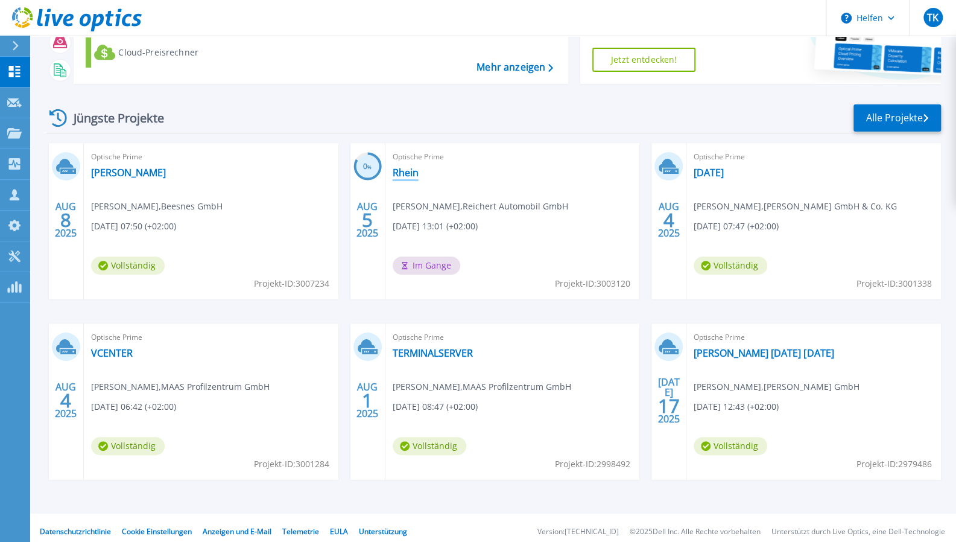
scroll to position [121, 0]
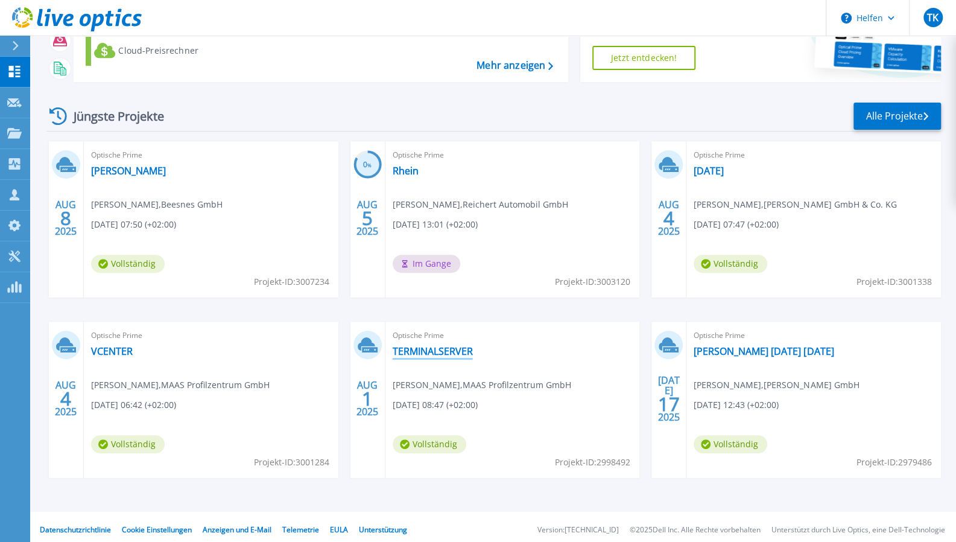
click at [437, 348] on font "TERMINALSERVER" at bounding box center [433, 351] width 80 height 13
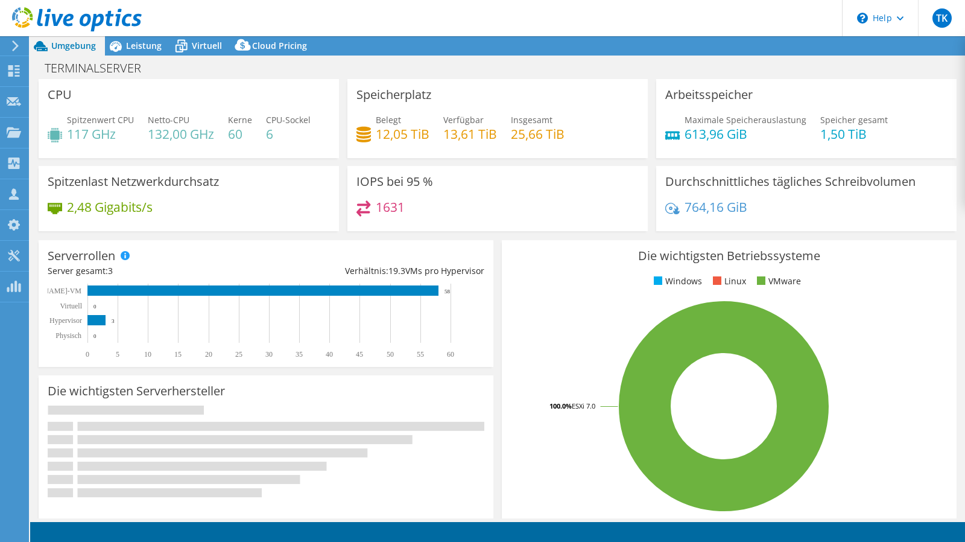
select select "USD"
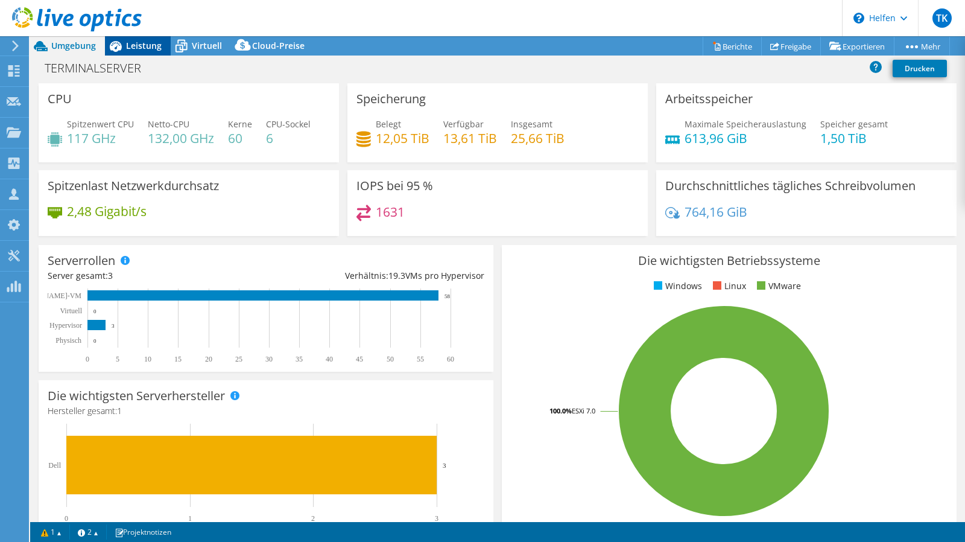
click at [151, 46] on font "Leistung" at bounding box center [144, 45] width 36 height 11
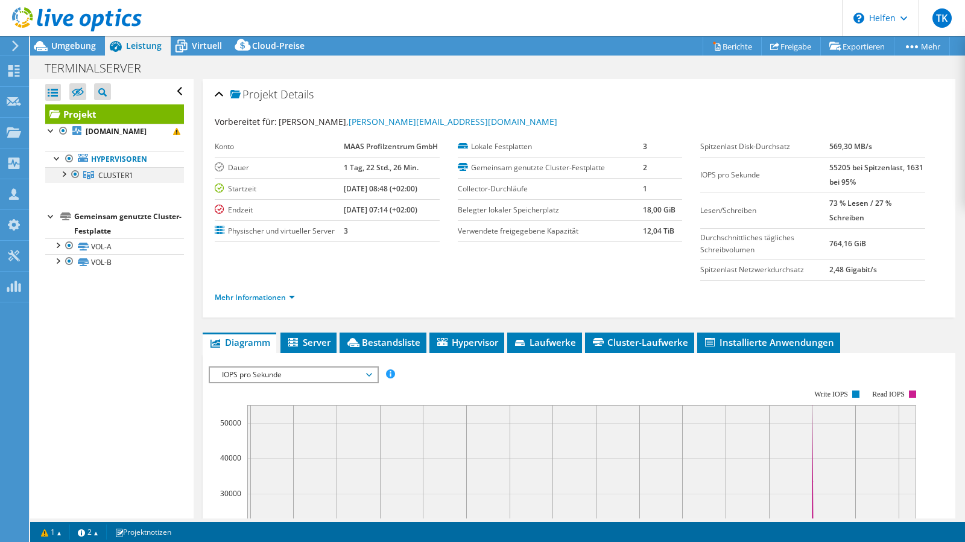
click at [62, 174] on div at bounding box center [63, 173] width 12 height 12
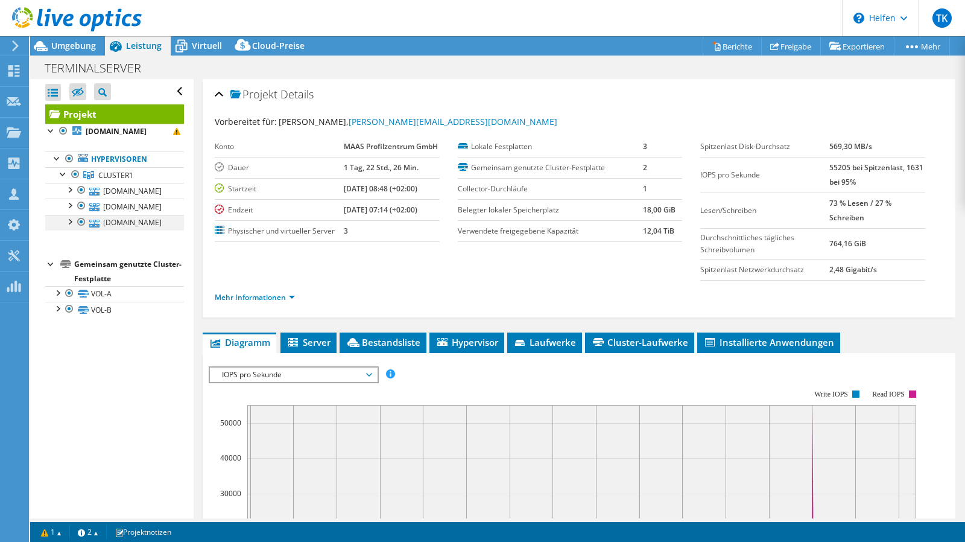
click at [71, 219] on div at bounding box center [69, 221] width 12 height 12
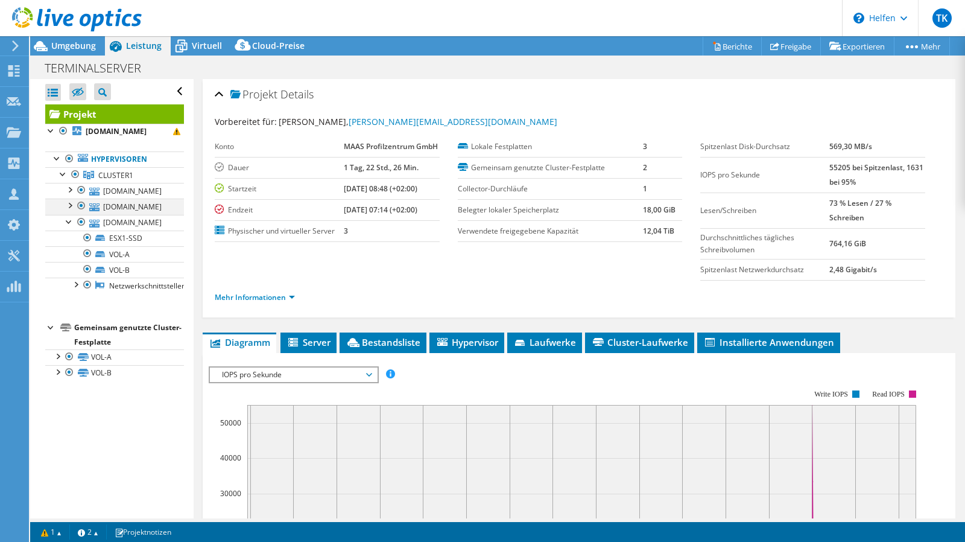
click at [69, 206] on div at bounding box center [69, 205] width 12 height 12
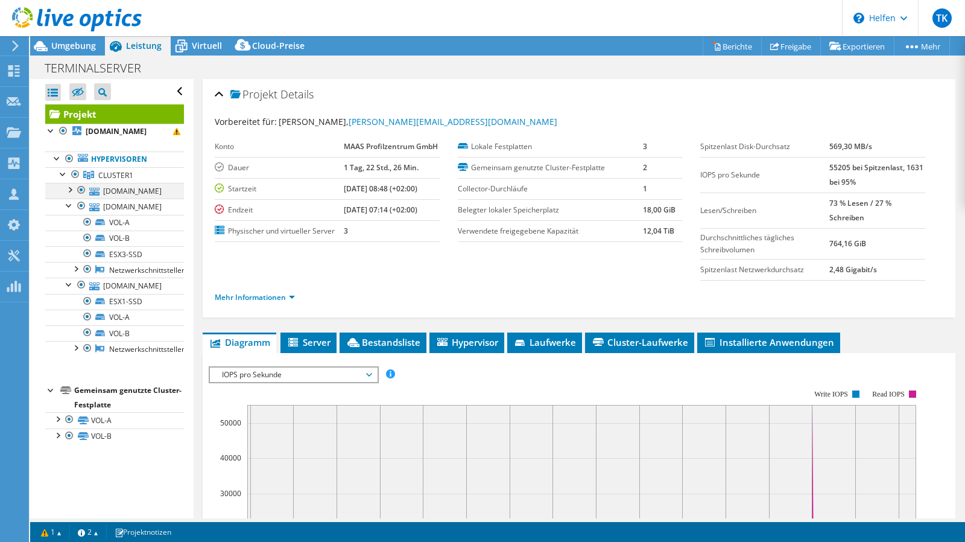
click at [70, 191] on div at bounding box center [69, 189] width 12 height 12
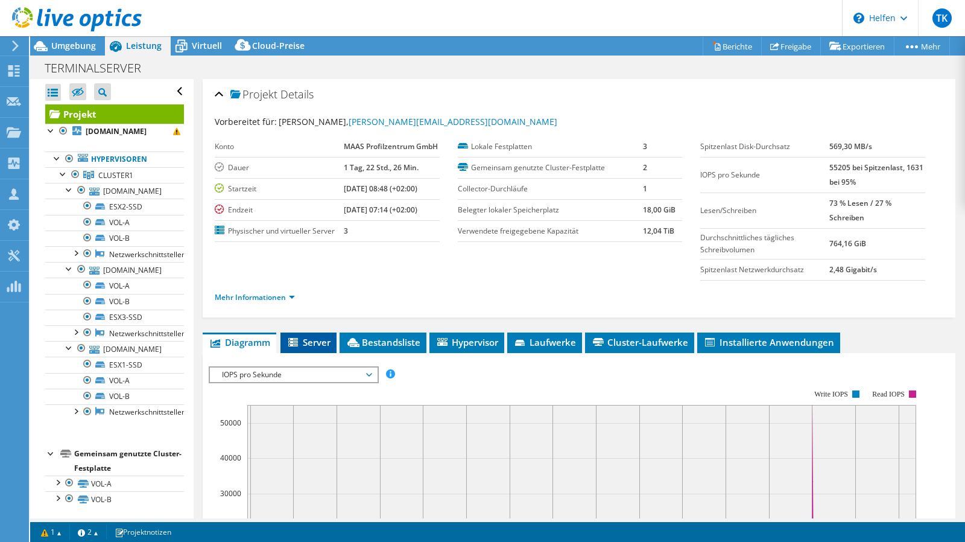
click at [331, 337] on font "Server" at bounding box center [317, 342] width 28 height 12
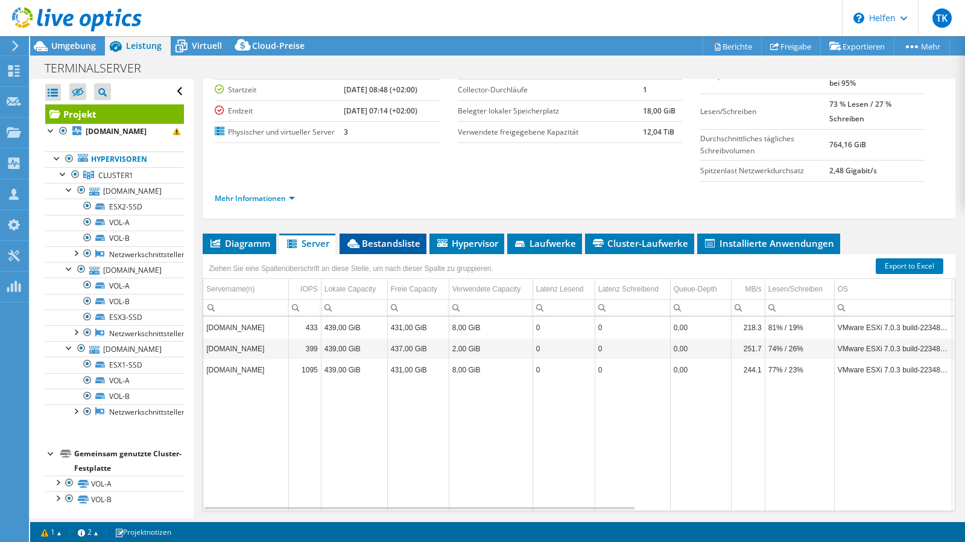
scroll to position [135, 0]
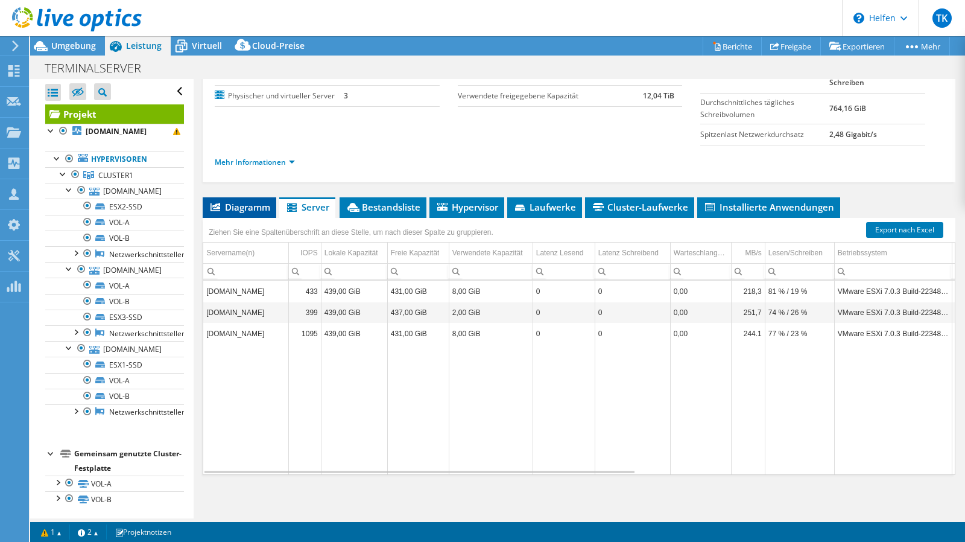
click at [255, 205] on font "Diagramm" at bounding box center [247, 207] width 45 height 12
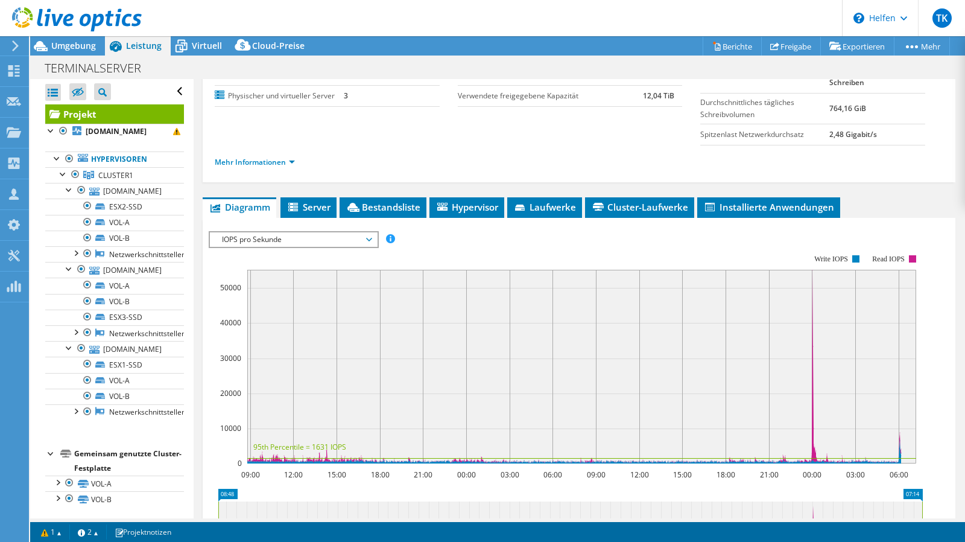
click at [334, 238] on span "IOPS pro Sekunde" at bounding box center [293, 239] width 155 height 14
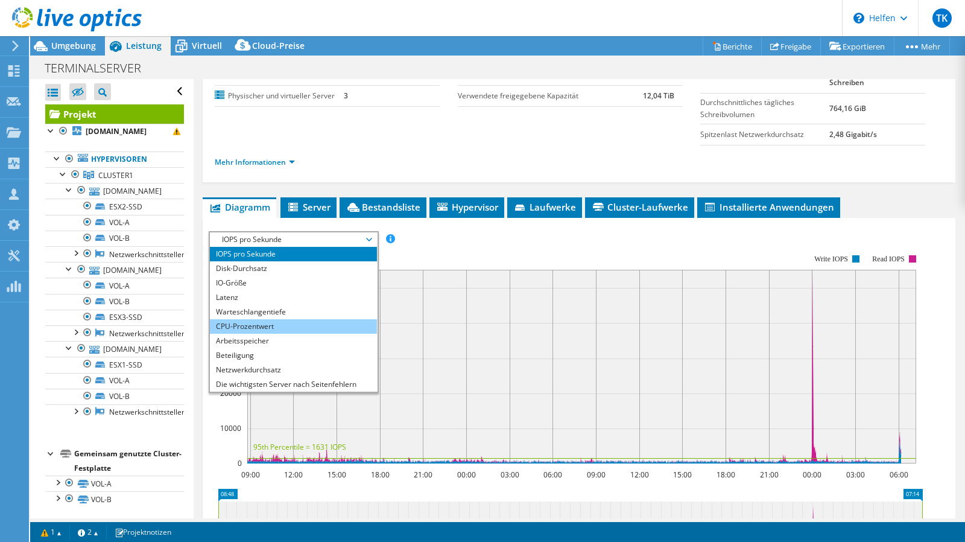
click at [367, 323] on li "CPU-Prozentwert" at bounding box center [293, 326] width 167 height 14
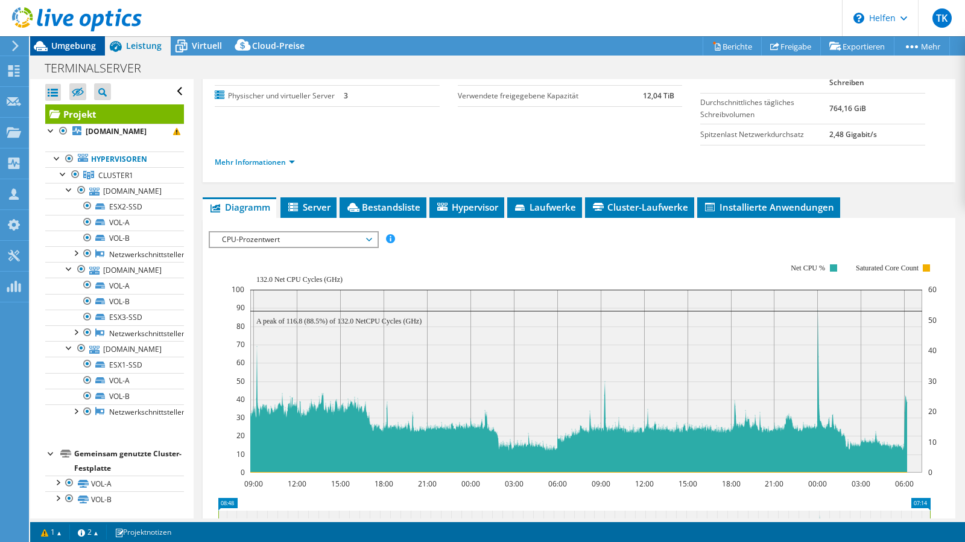
click at [83, 50] on font "Umgebung" at bounding box center [73, 45] width 45 height 11
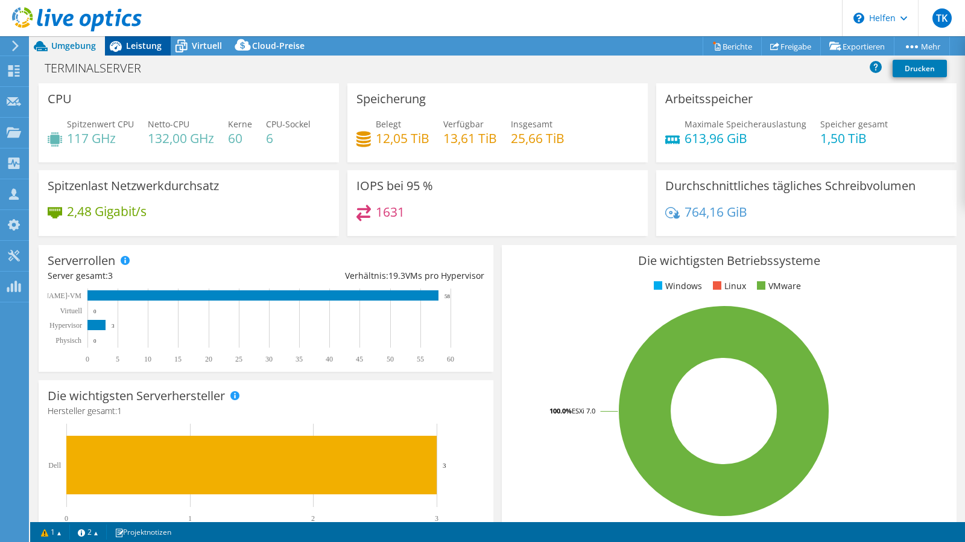
click at [129, 46] on font "Leistung" at bounding box center [144, 45] width 36 height 11
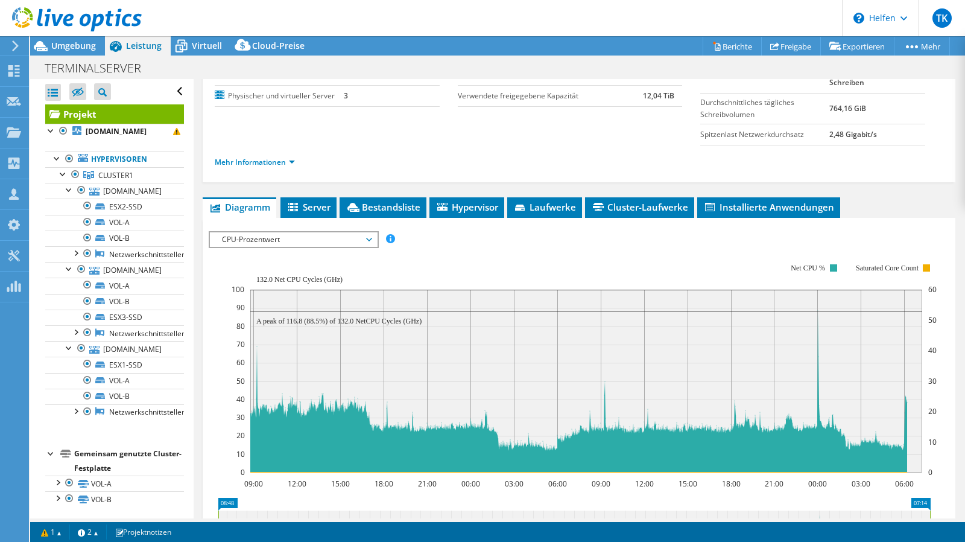
click at [346, 235] on span "CPU-Prozentwert" at bounding box center [293, 239] width 155 height 14
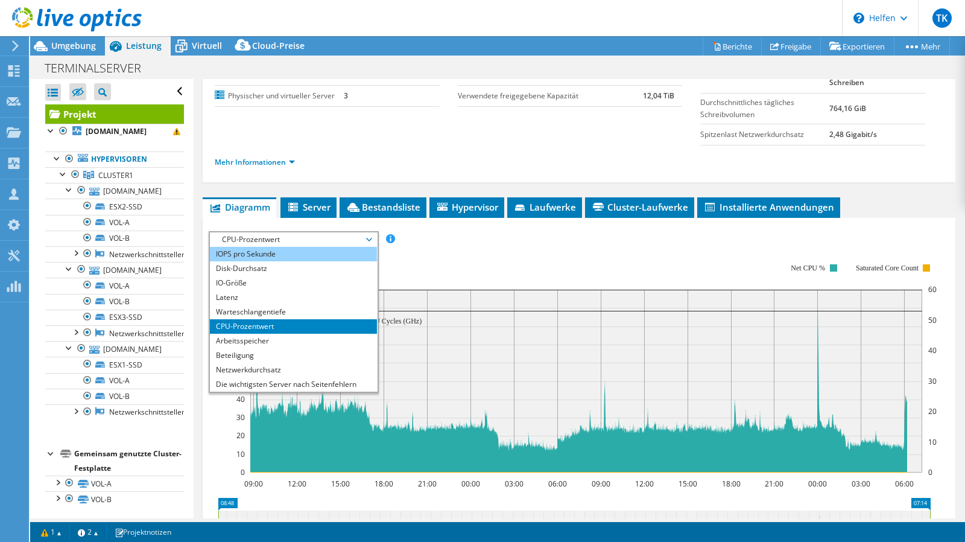
click at [336, 255] on li "IOPS pro Sekunde" at bounding box center [293, 254] width 167 height 14
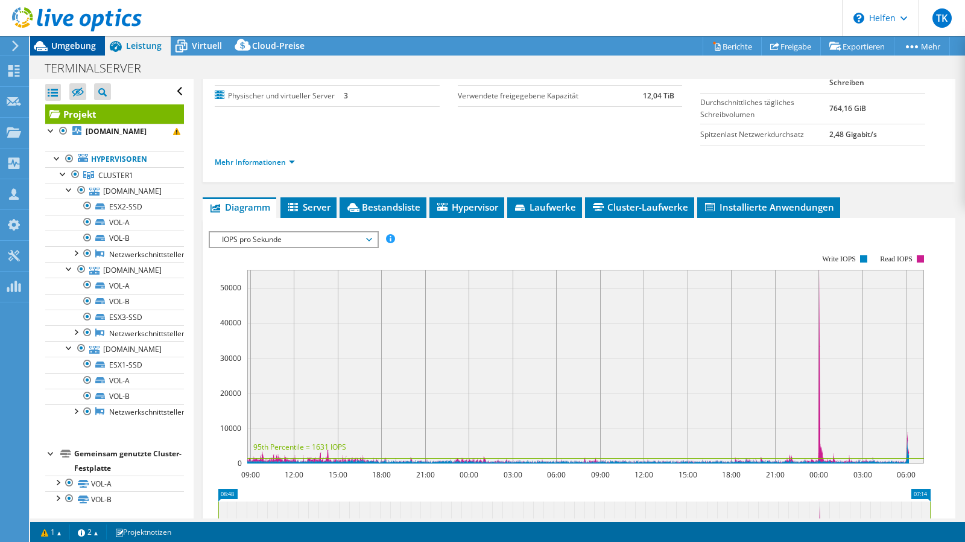
click at [71, 43] on font "Umgebung" at bounding box center [73, 45] width 45 height 11
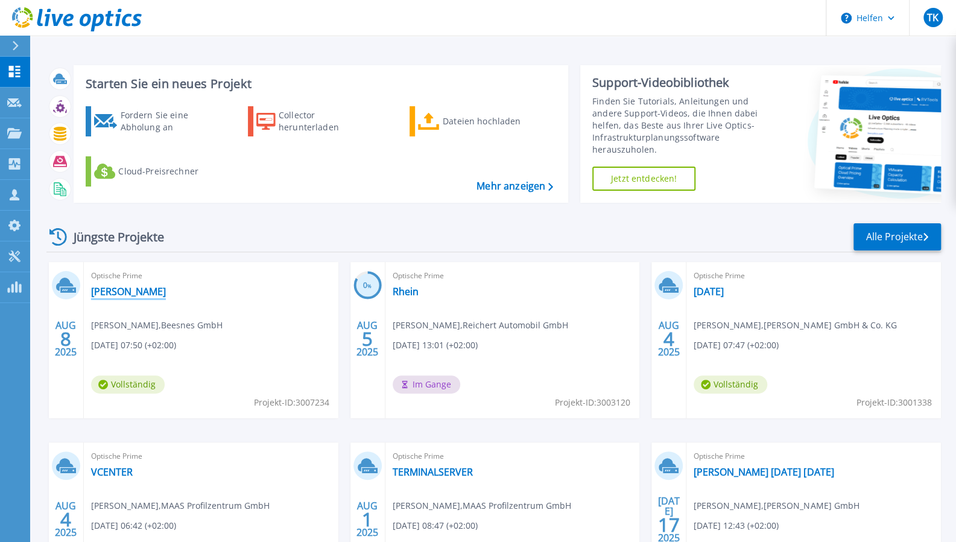
click at [122, 294] on font "[PERSON_NAME]" at bounding box center [128, 291] width 75 height 13
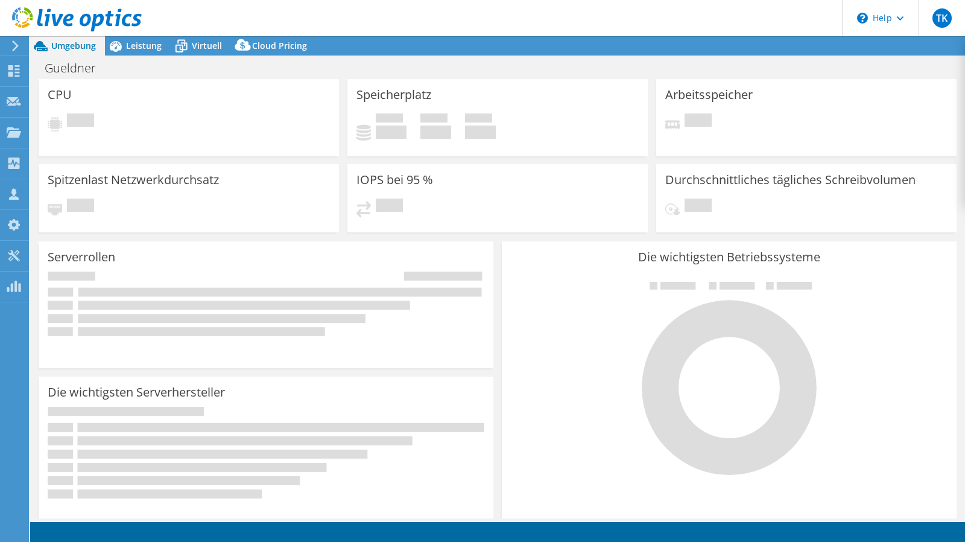
select select "USD"
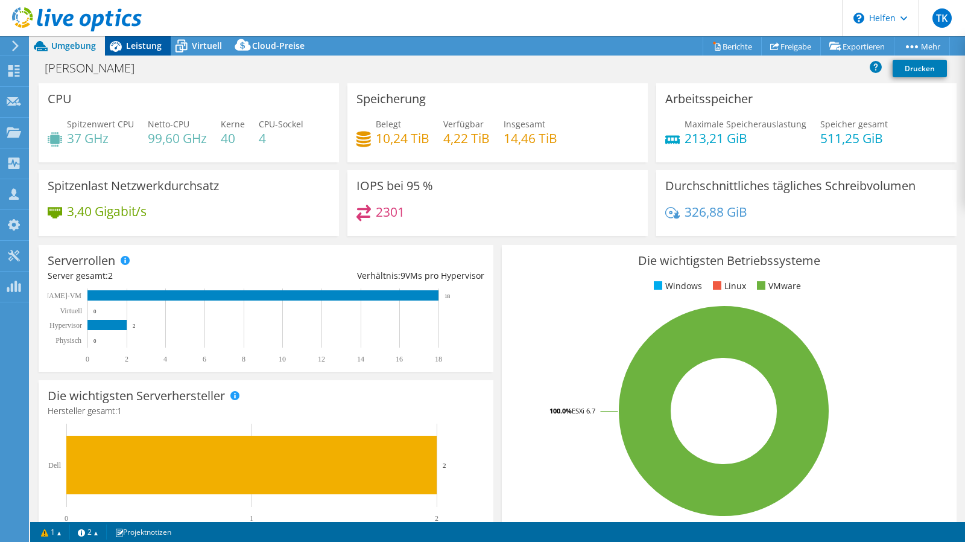
click at [145, 48] on font "Leistung" at bounding box center [144, 45] width 36 height 11
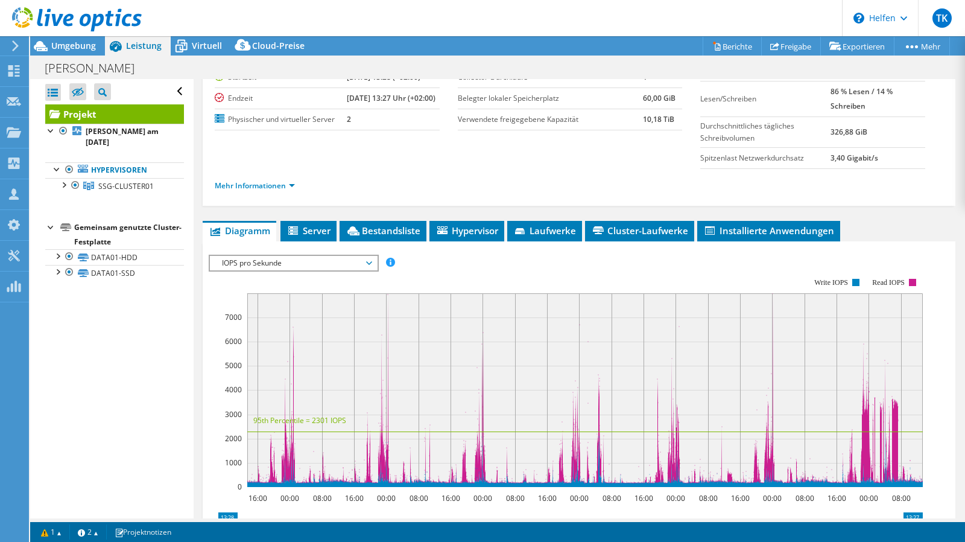
scroll to position [121, 0]
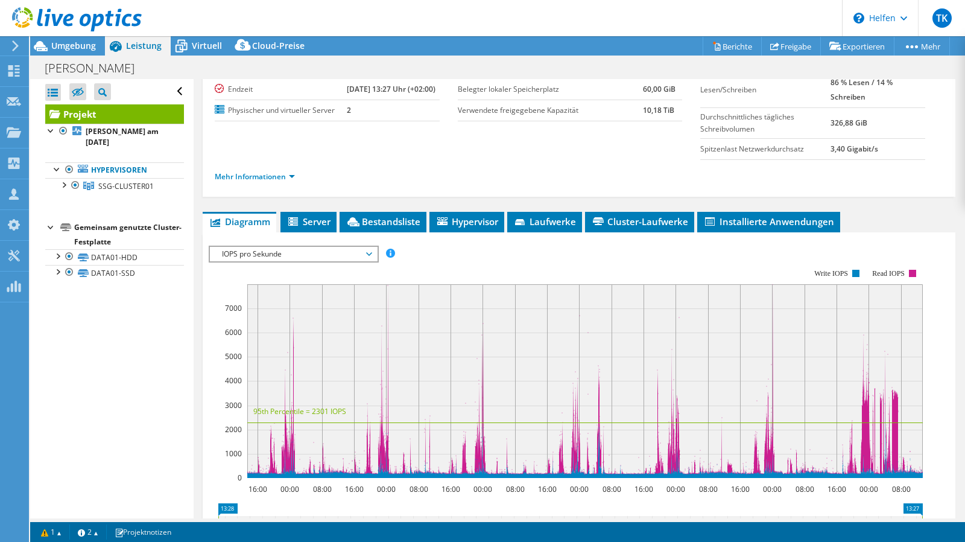
click at [378, 250] on div "IOPS pro Sekunde IOPS pro Sekunde Disk-Durchsatz IO-Größe Latenz Warteschlangen…" at bounding box center [294, 254] width 170 height 17
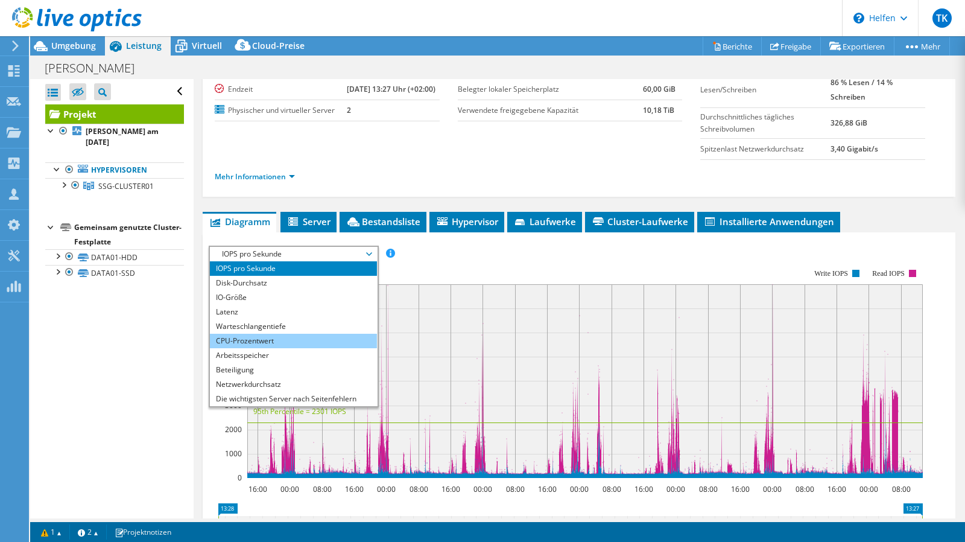
click at [361, 337] on li "CPU-Prozentwert" at bounding box center [293, 341] width 167 height 14
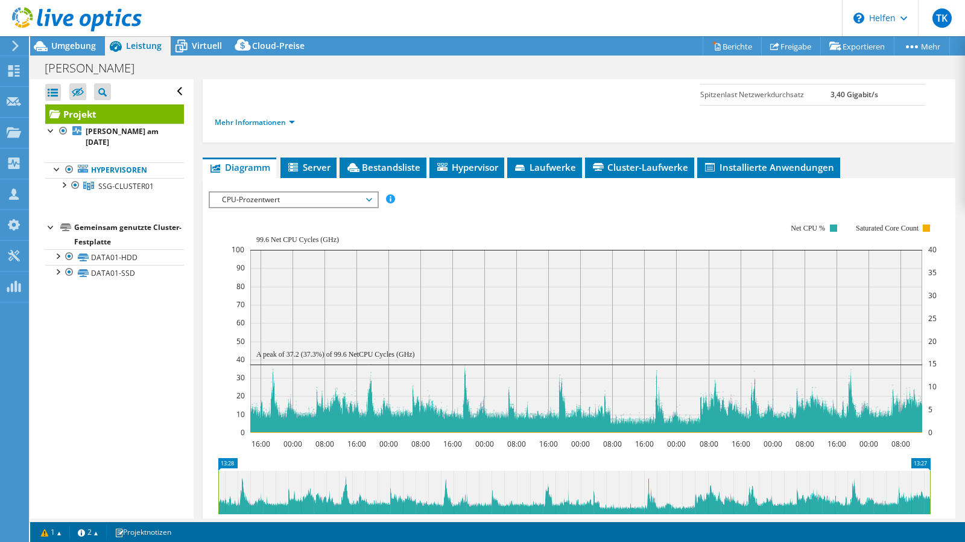
scroll to position [108, 0]
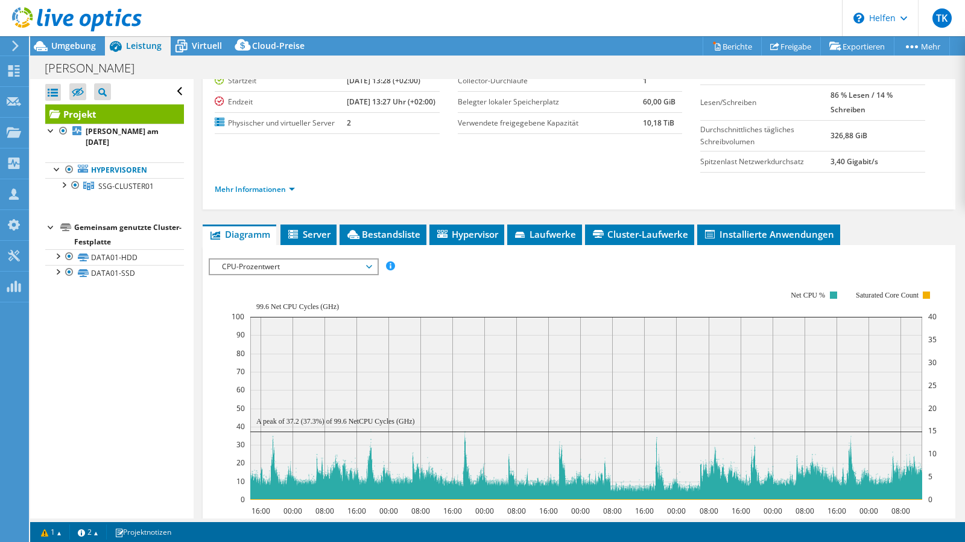
click at [369, 266] on span "CPU-Prozentwert" at bounding box center [293, 266] width 155 height 14
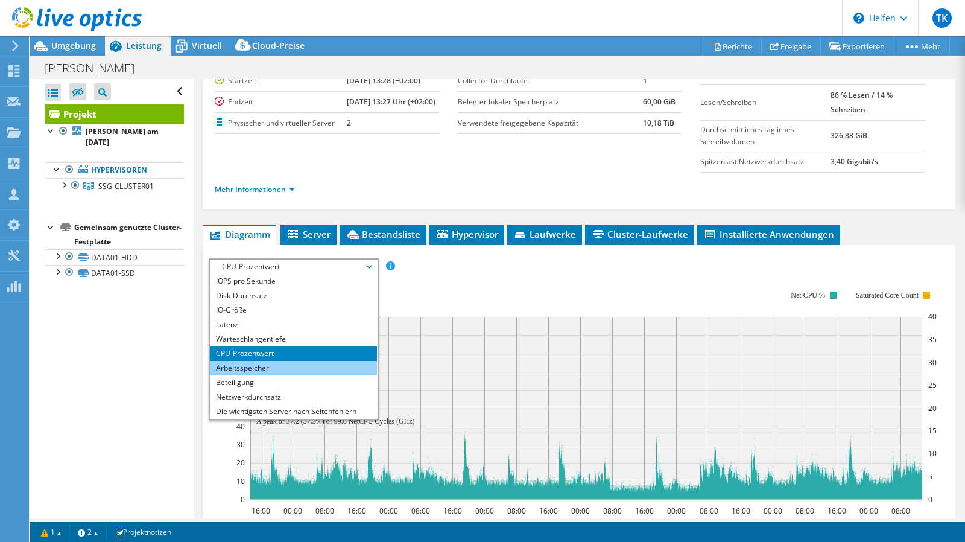
click at [356, 364] on li "Arbeitsspeicher" at bounding box center [293, 368] width 167 height 14
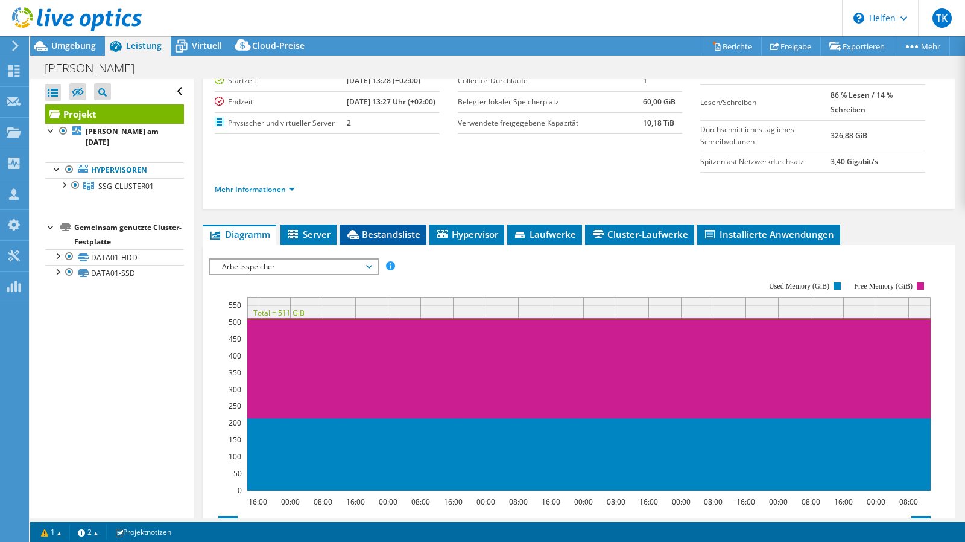
click at [415, 231] on font "Bestandsliste" at bounding box center [391, 234] width 59 height 12
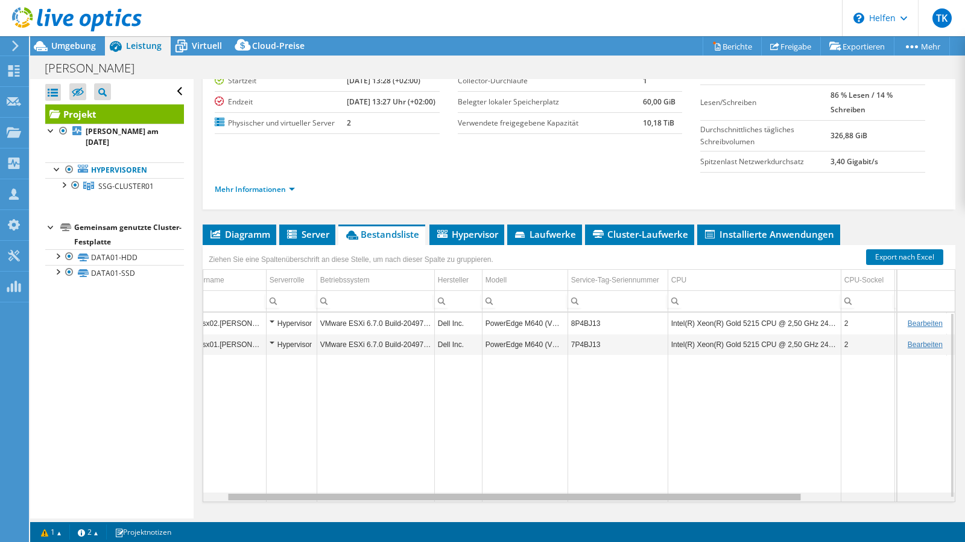
scroll to position [0, 0]
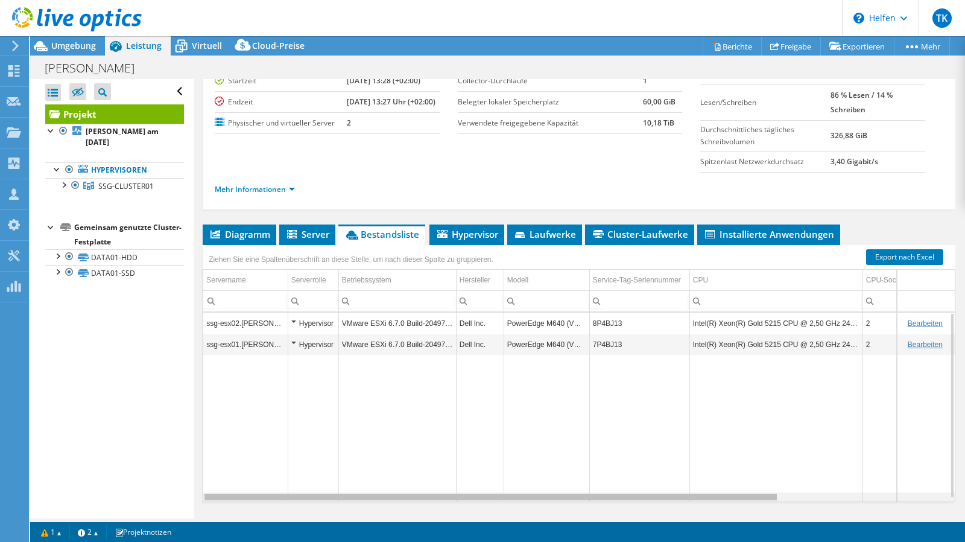
drag, startPoint x: 756, startPoint y: 496, endPoint x: 654, endPoint y: 480, distance: 102.7
click at [654, 480] on body "TK Teammitglied Thomas Kesel [EMAIL_ADDRESS][PERSON_NAME][PERSON_NAME][DOMAIN_N…" at bounding box center [482, 271] width 965 height 542
